Goal: Information Seeking & Learning: Learn about a topic

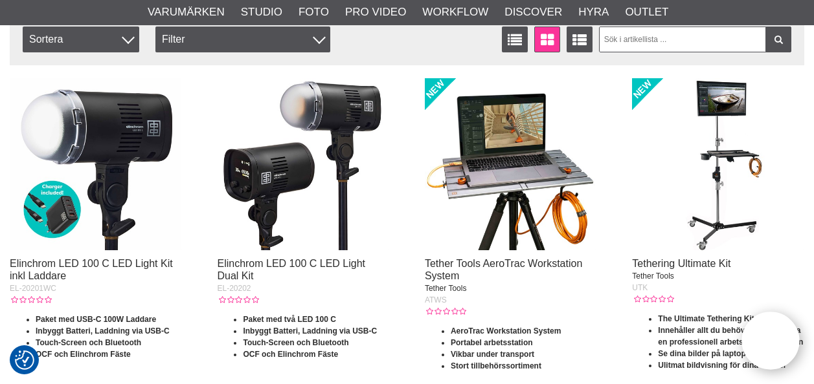
scroll to position [518, 0]
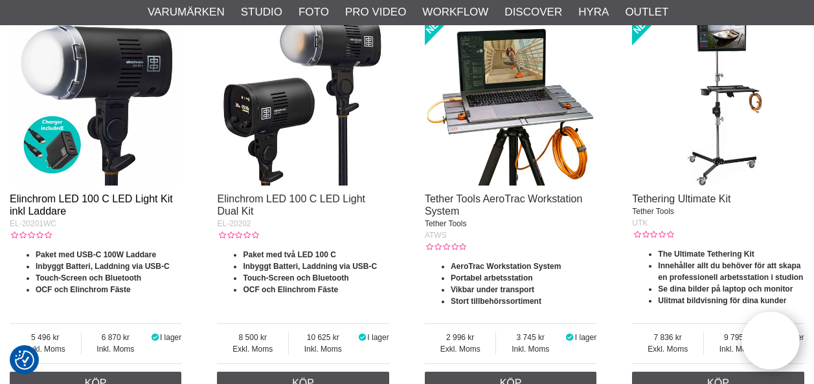
click at [90, 195] on link "Elinchrom LED 100 C LED Light Kit inkl Laddare" at bounding box center [91, 205] width 163 height 23
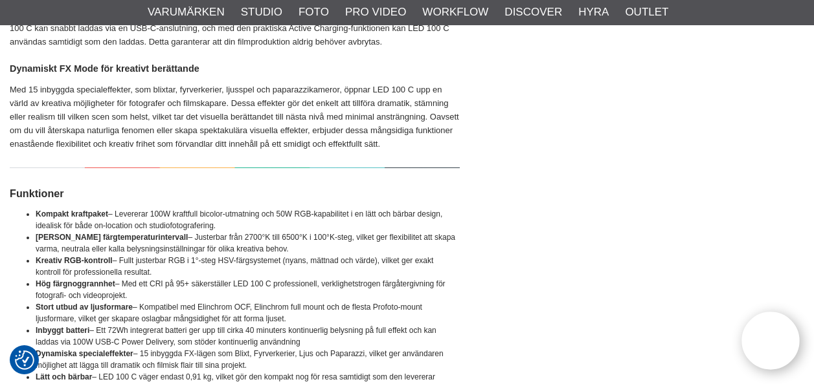
scroll to position [1295, 0]
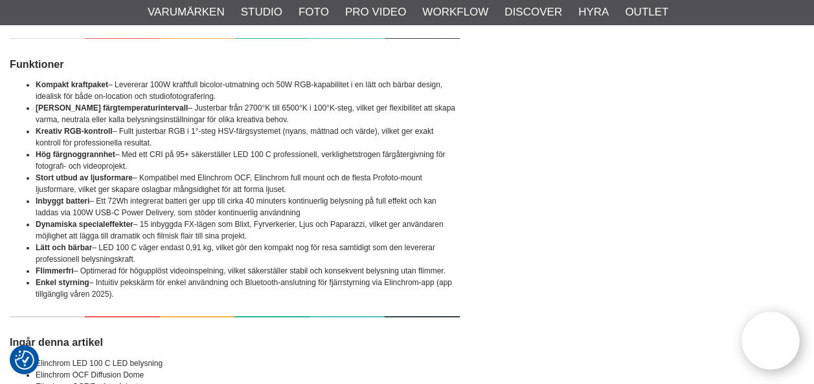
drag, startPoint x: 135, startPoint y: 293, endPoint x: 20, endPoint y: 80, distance: 242.1
click at [20, 80] on ul "Kompakt kraftpaket – Levererar 100W kraftfull bicolor-utmatning och 50W RGB-kap…" at bounding box center [235, 189] width 450 height 221
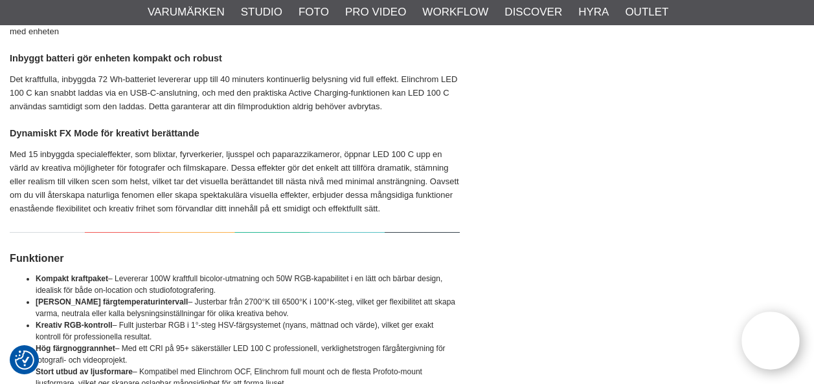
scroll to position [1230, 0]
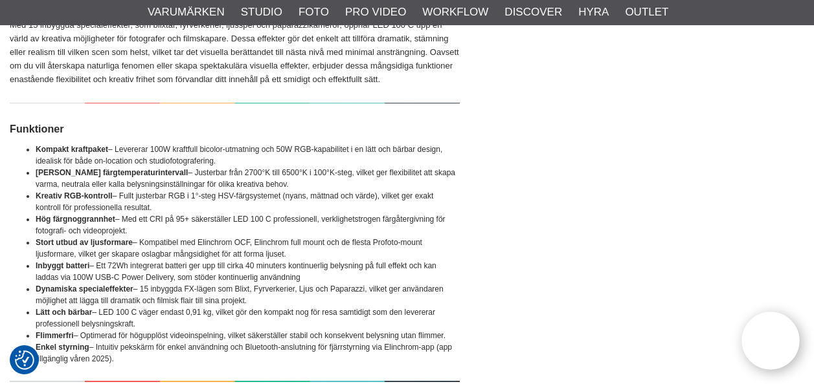
click at [293, 239] on li "Stort utbud av ljusformare – Kompatibel med Elinchrom OCF, Elinchrom full mount…" at bounding box center [248, 248] width 424 height 23
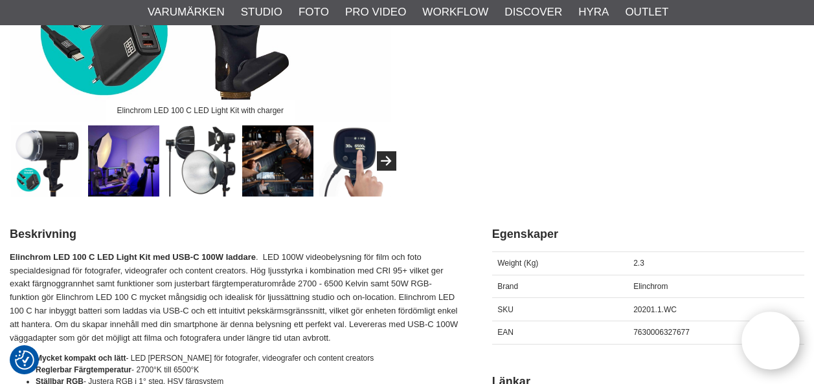
scroll to position [518, 0]
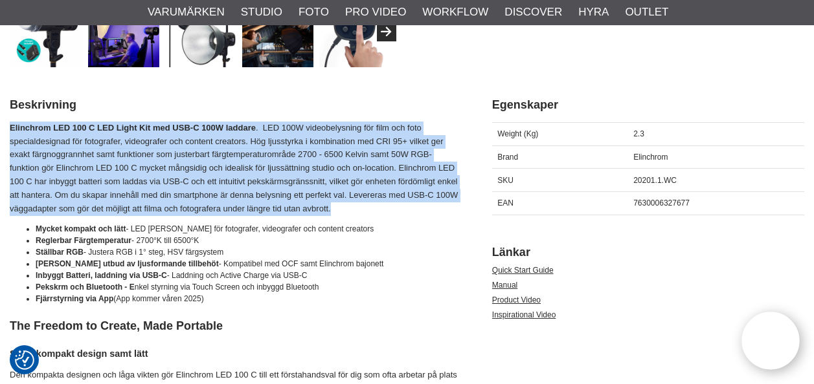
drag, startPoint x: 350, startPoint y: 207, endPoint x: 11, endPoint y: 121, distance: 349.3
click at [286, 197] on p "Elinchrom LED 100 C LED Light Kit med USB-C 100W laddare . LED 100W videobelysn…" at bounding box center [235, 169] width 450 height 95
